Goal: Communication & Community: Ask a question

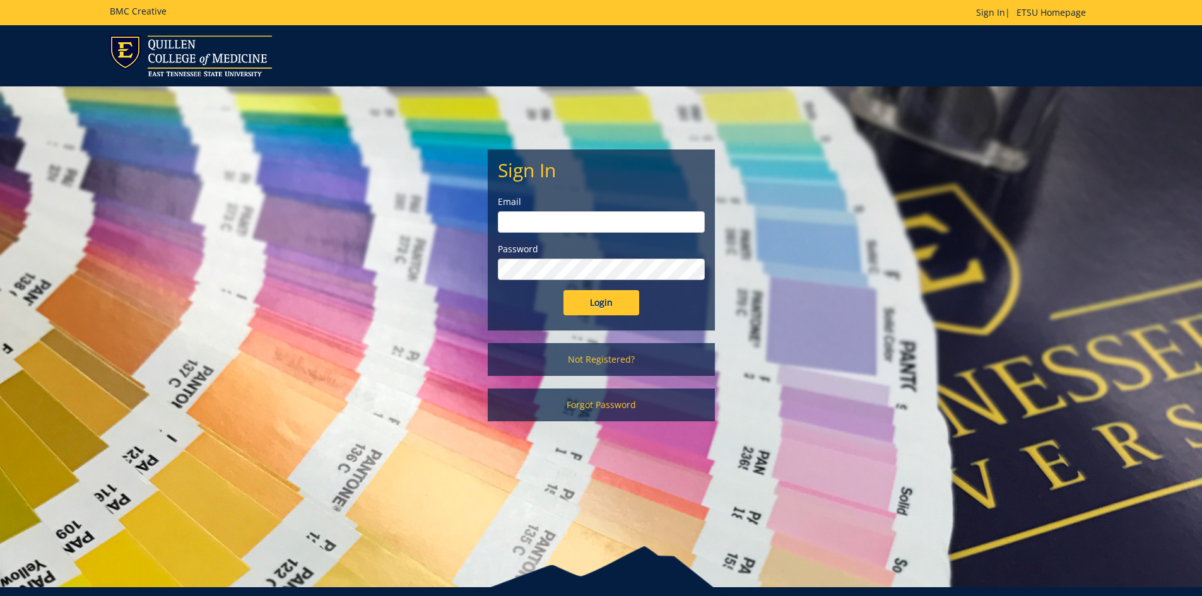
type input "[EMAIL_ADDRESS][DOMAIN_NAME]"
click at [607, 301] on input "Login" at bounding box center [602, 302] width 76 height 25
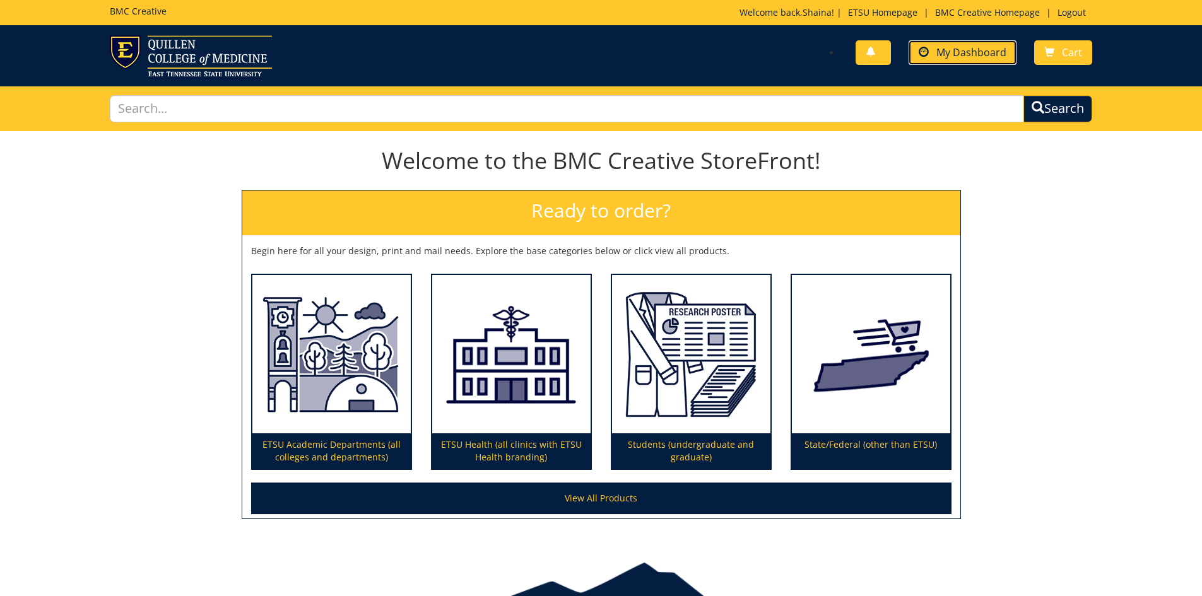
click at [990, 57] on span "My Dashboard" at bounding box center [972, 52] width 70 height 14
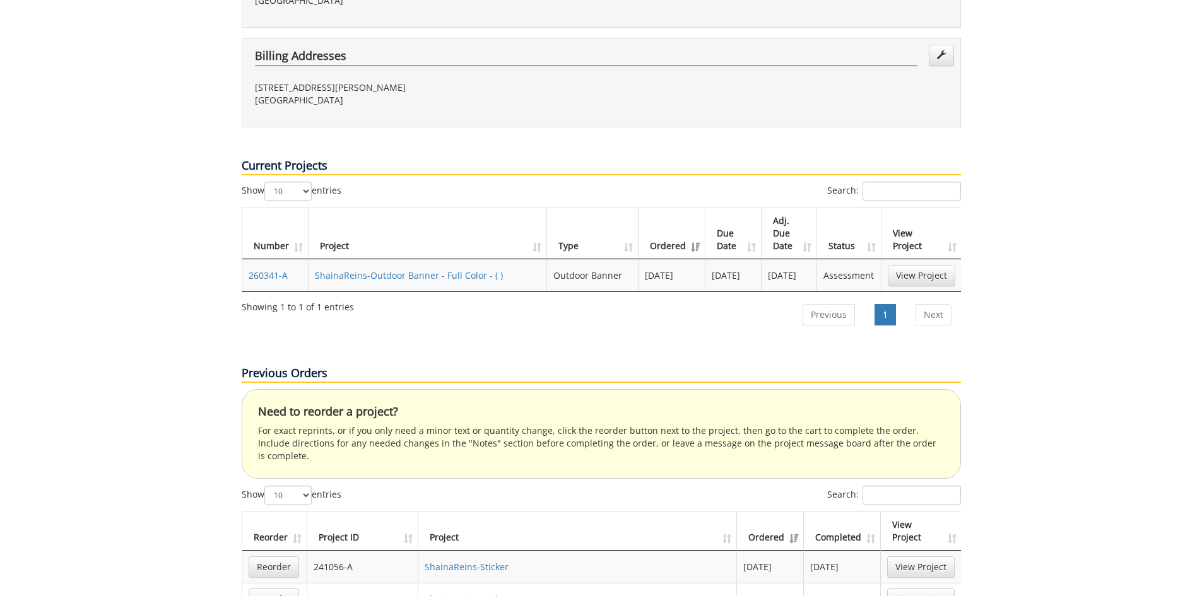
scroll to position [442, 0]
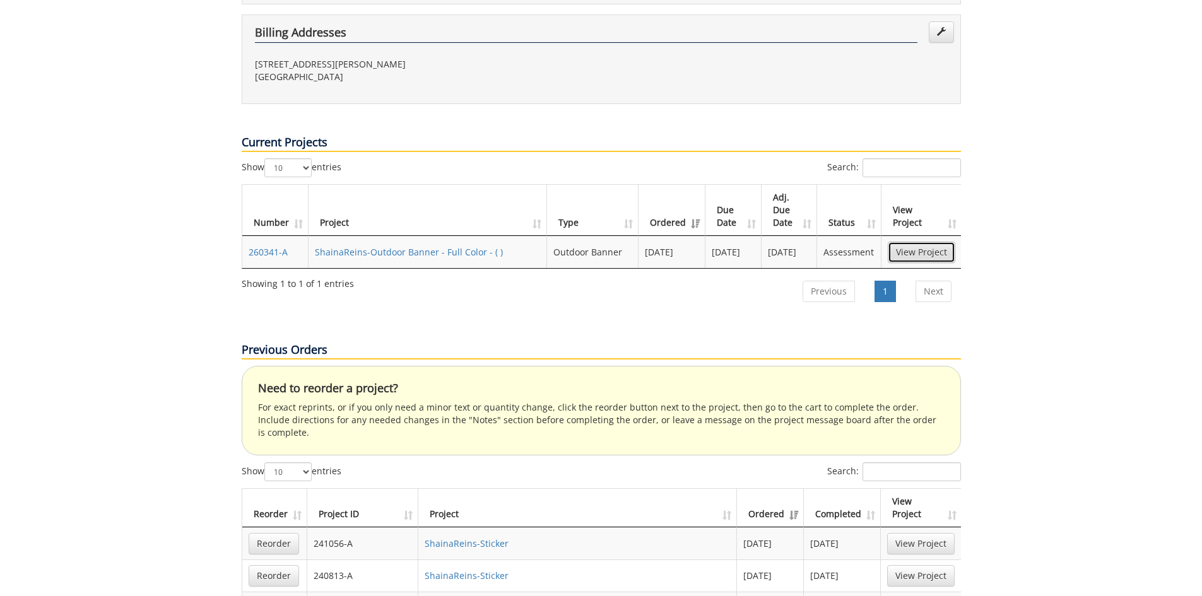
click at [918, 242] on link "View Project" at bounding box center [922, 252] width 68 height 21
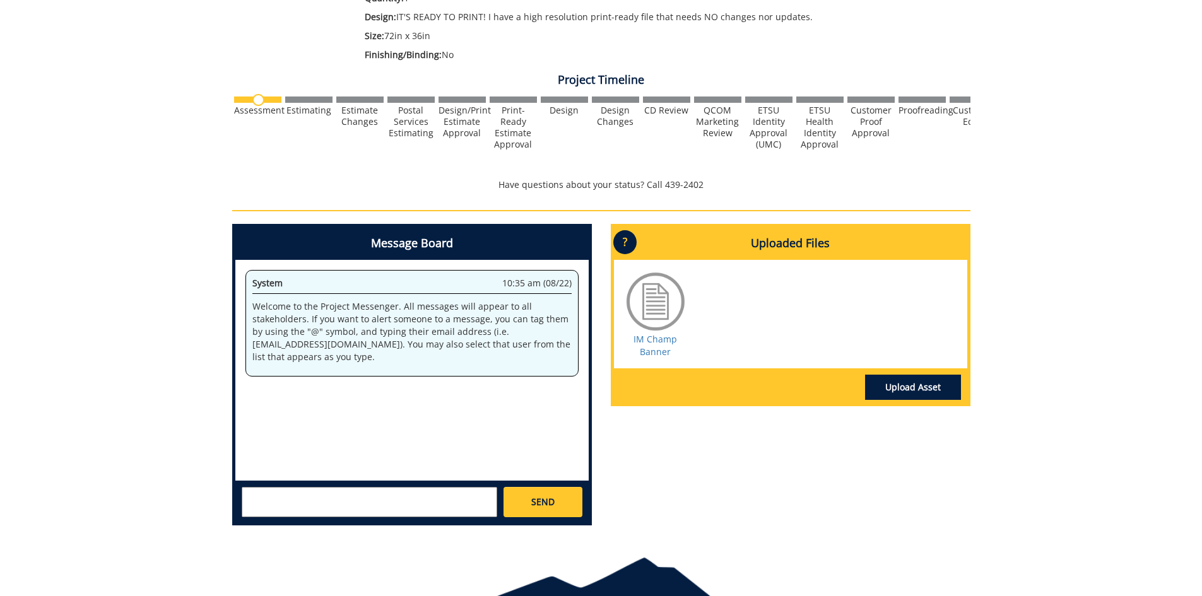
scroll to position [316, 0]
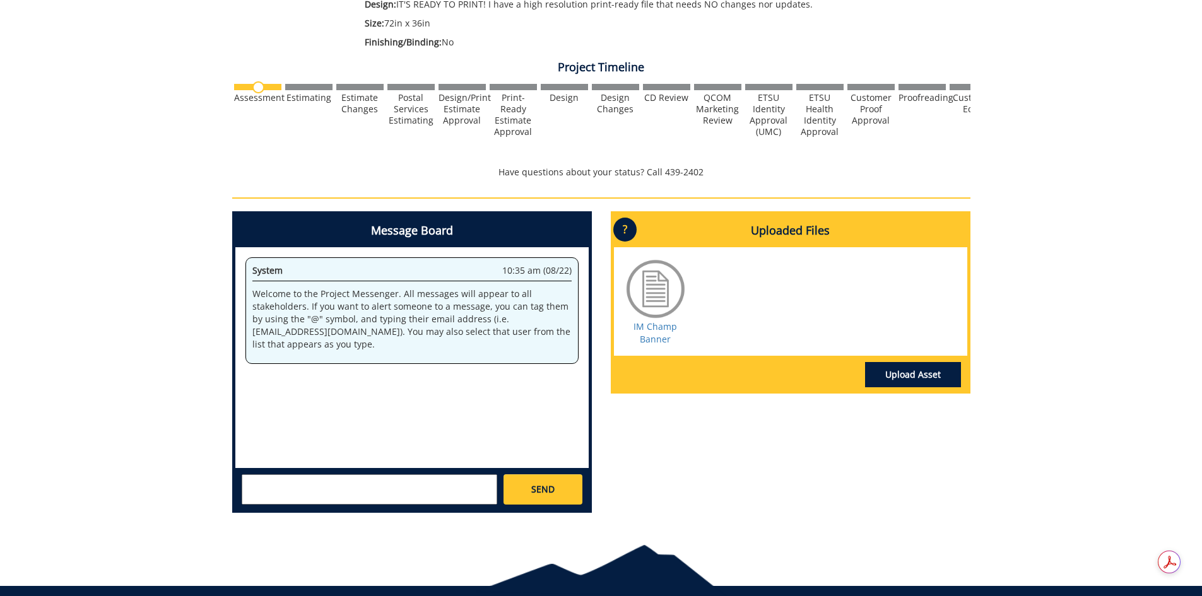
click at [345, 495] on textarea at bounding box center [370, 490] width 256 height 30
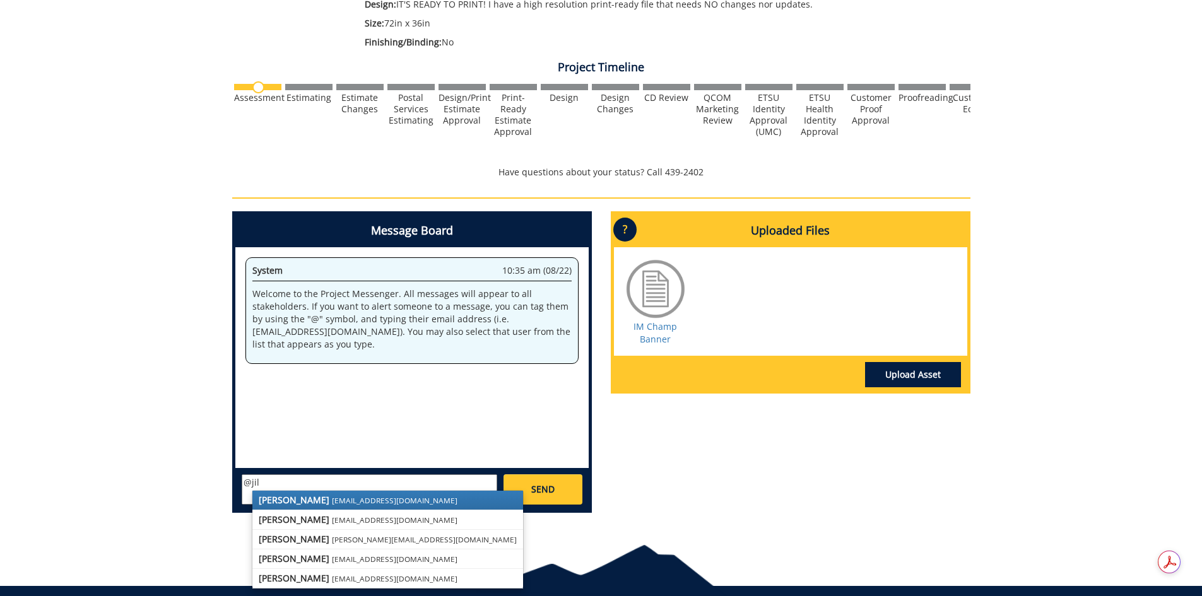
click at [332, 499] on small "[EMAIL_ADDRESS][DOMAIN_NAME]" at bounding box center [395, 500] width 126 height 10
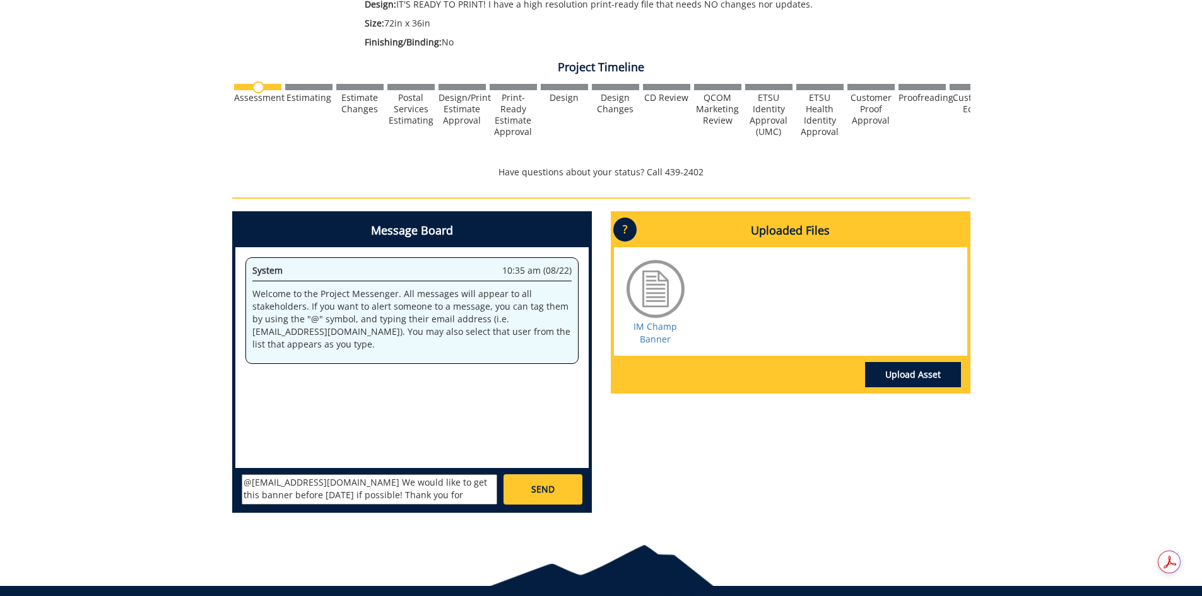
type textarea "@[EMAIL_ADDRESS][DOMAIN_NAME] We would like to get this banner before [DATE] if…"
click at [538, 487] on span "SEND" at bounding box center [542, 489] width 23 height 13
